Goal: Information Seeking & Learning: Learn about a topic

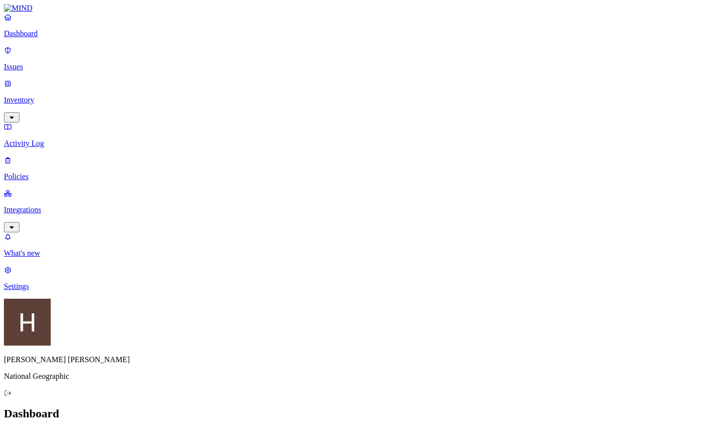
click at [32, 63] on p "Issues" at bounding box center [358, 66] width 708 height 9
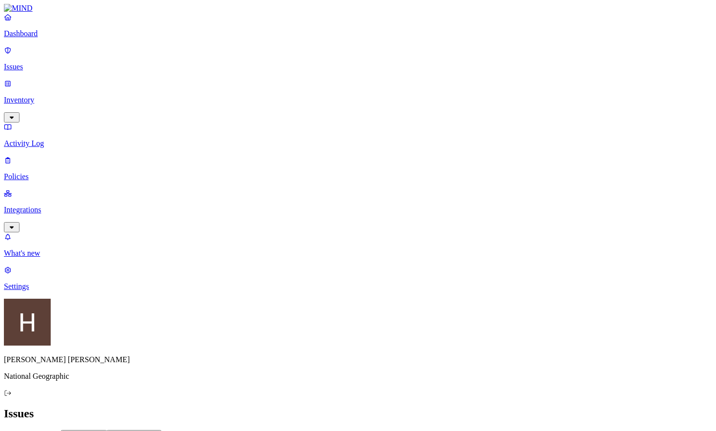
scroll to position [98, 0]
click at [24, 172] on p "Policies" at bounding box center [358, 176] width 708 height 9
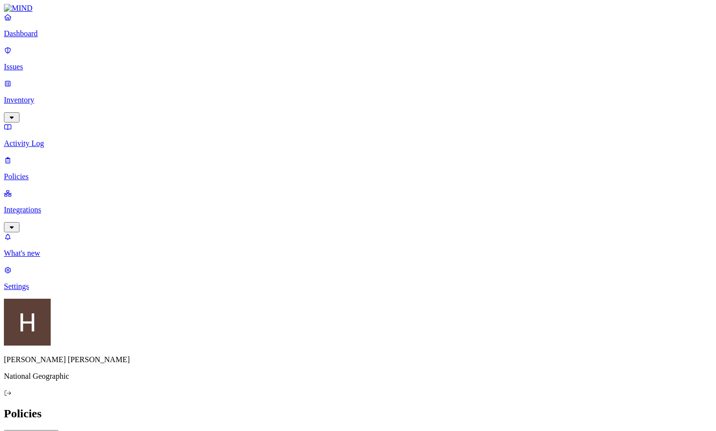
click at [47, 38] on link "Dashboard" at bounding box center [358, 25] width 708 height 25
click at [43, 62] on p "Issues" at bounding box center [358, 66] width 708 height 9
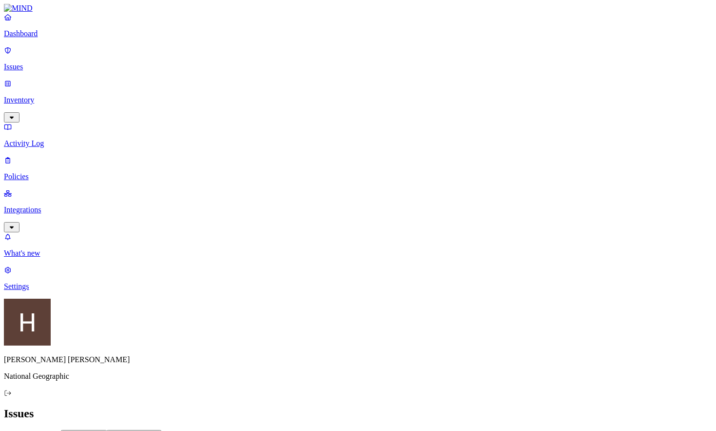
scroll to position [138, 0]
click at [580, 407] on div "Issues" at bounding box center [358, 413] width 708 height 13
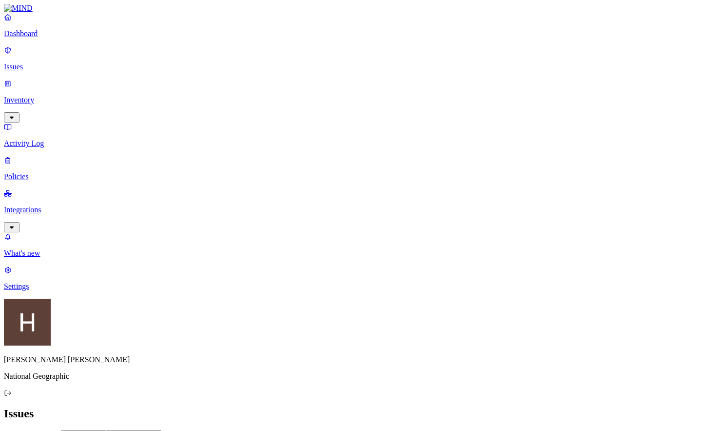
click at [34, 172] on p "Policies" at bounding box center [358, 176] width 708 height 9
click at [32, 62] on p "Issues" at bounding box center [358, 66] width 708 height 9
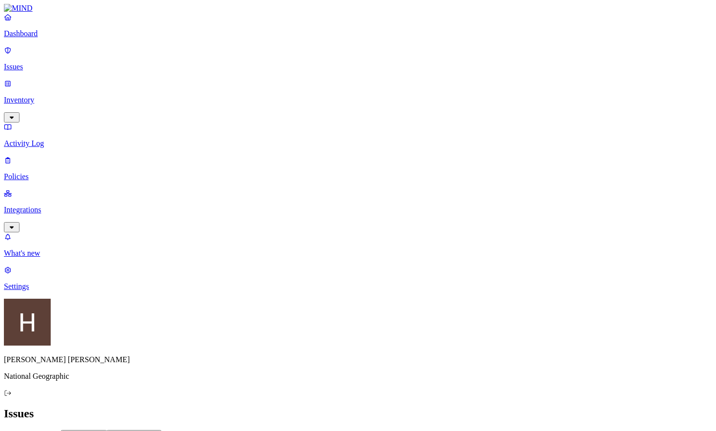
click at [157, 430] on span "Insider threat" at bounding box center [138, 436] width 38 height 7
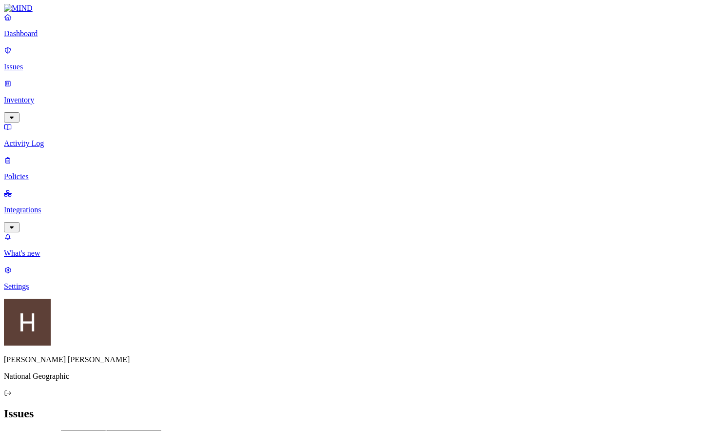
click at [103, 430] on span "Exfiltration" at bounding box center [88, 436] width 30 height 7
click at [57, 430] on div "Exposure" at bounding box center [40, 437] width 34 height 8
click at [63, 96] on p "Inventory" at bounding box center [358, 100] width 708 height 9
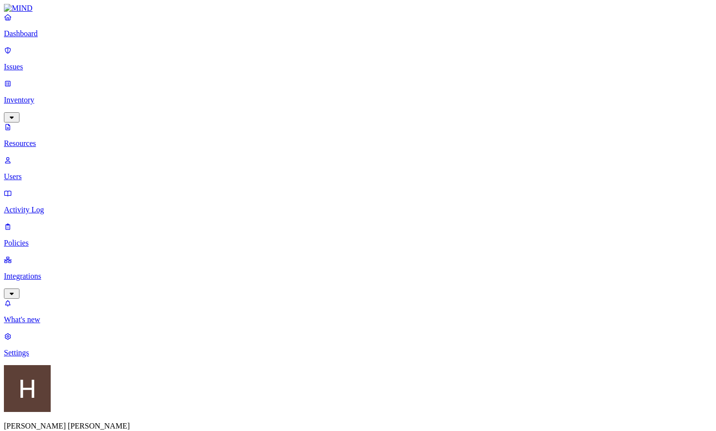
scroll to position [117, 0]
click at [57, 156] on link "Users" at bounding box center [358, 168] width 708 height 25
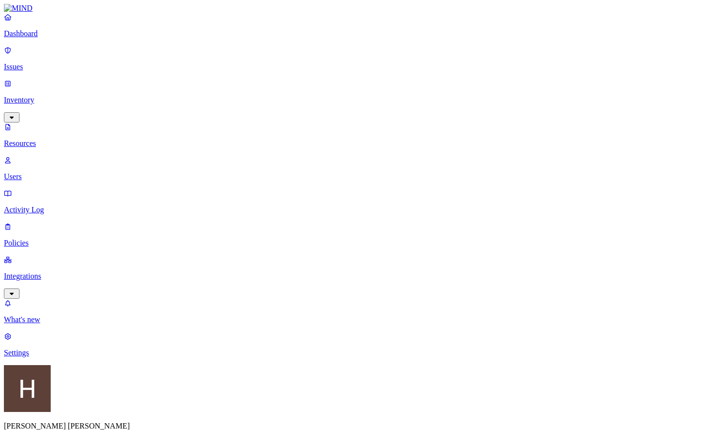
click at [14, 292] on icon "button" at bounding box center [12, 293] width 4 height 2
click at [53, 172] on p "Policies" at bounding box center [358, 176] width 708 height 9
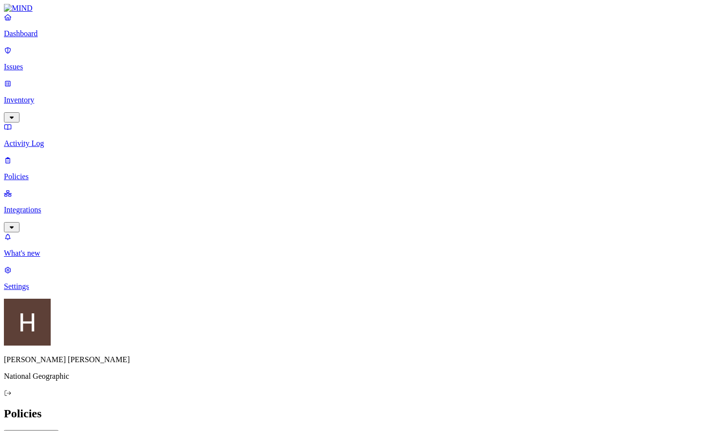
click at [37, 139] on p "Activity Log" at bounding box center [358, 143] width 708 height 9
click at [35, 96] on p "Inventory" at bounding box center [358, 100] width 708 height 9
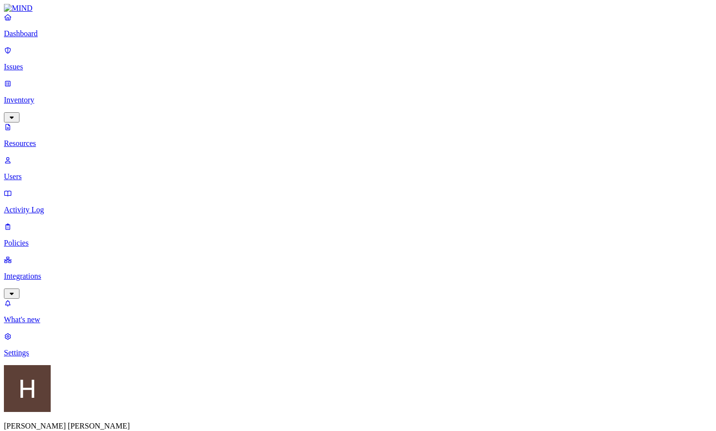
click at [37, 172] on p "Users" at bounding box center [358, 176] width 708 height 9
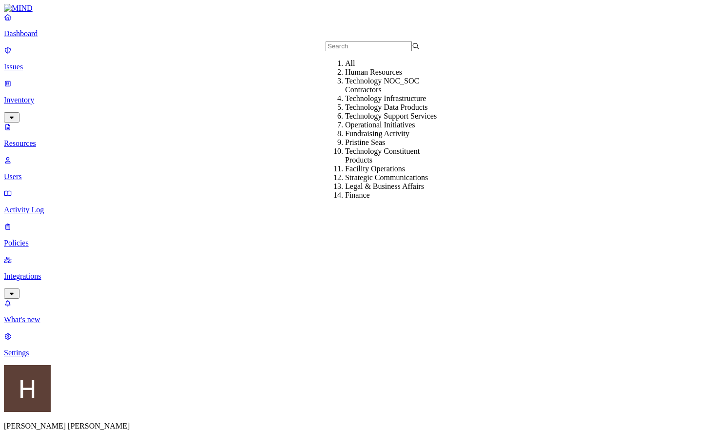
click at [388, 94] on div "Technology NOC_SOC Contractors" at bounding box center [392, 86] width 94 height 18
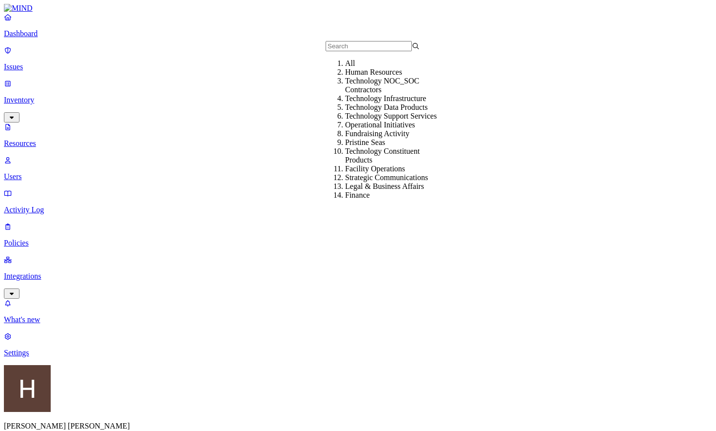
click at [378, 120] on div "Technology Support Services" at bounding box center [392, 116] width 94 height 9
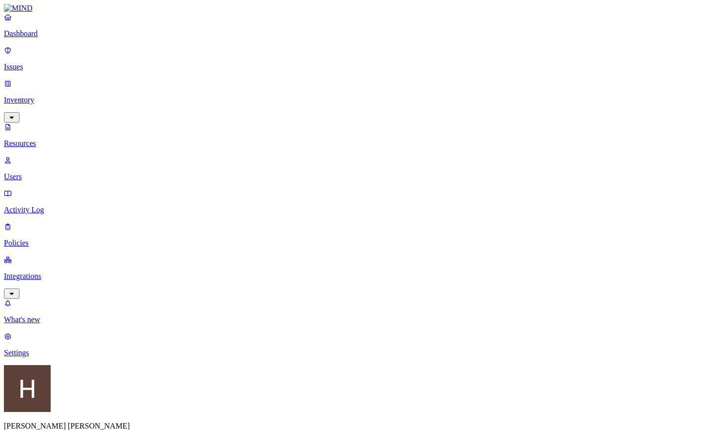
click at [37, 238] on p "Policies" at bounding box center [358, 242] width 708 height 9
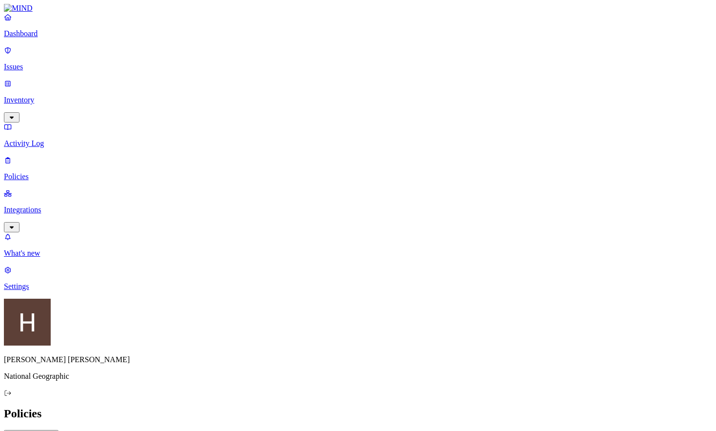
click at [217, 58] on div "Cloud" at bounding box center [217, 67] width 0 height 18
click at [457, 407] on div "Policies Create Policy" at bounding box center [358, 423] width 708 height 33
click at [217, 53] on button "button" at bounding box center [221, 54] width 8 height 10
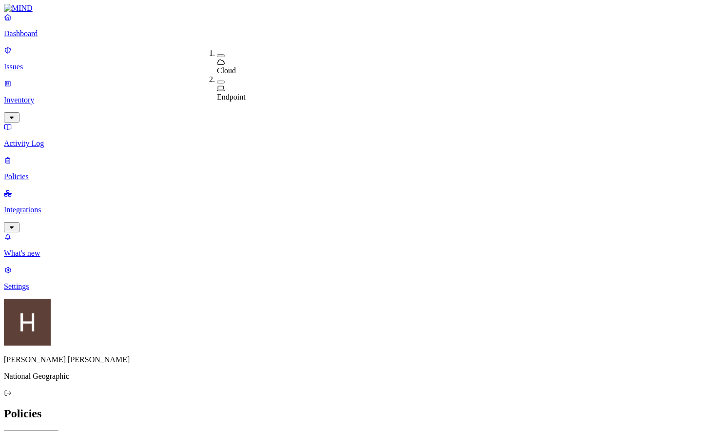
click at [458, 407] on h2 "Policies" at bounding box center [358, 413] width 708 height 13
click at [506, 407] on h2 "Policies" at bounding box center [358, 413] width 708 height 13
